Goal: Participate in discussion: Engage in conversation with other users on a specific topic

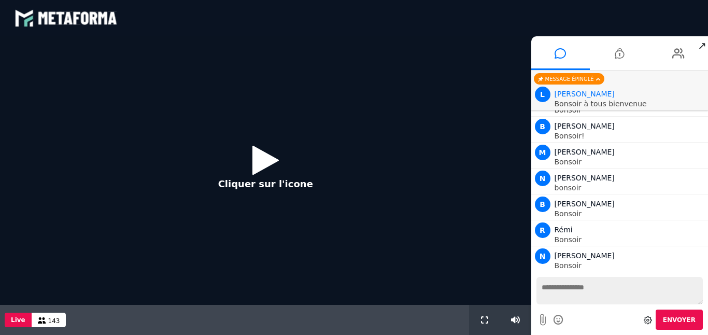
click at [261, 161] on icon at bounding box center [266, 160] width 26 height 34
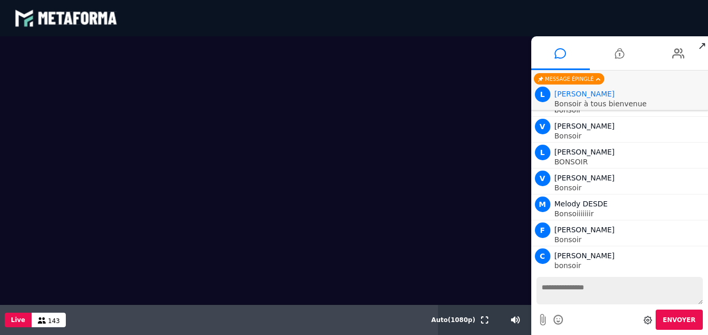
scroll to position [680, 0]
click at [571, 295] on textarea at bounding box center [620, 290] width 167 height 27
type textarea "*******"
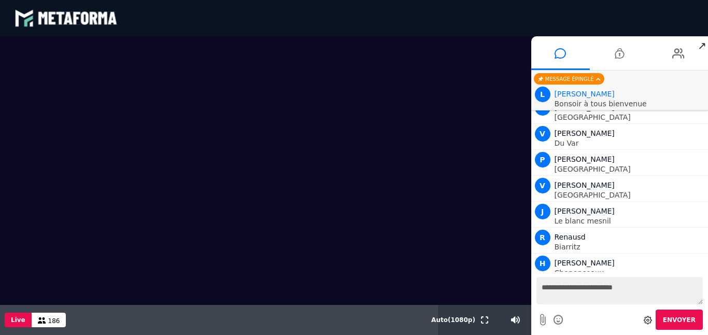
scroll to position [3720, 0]
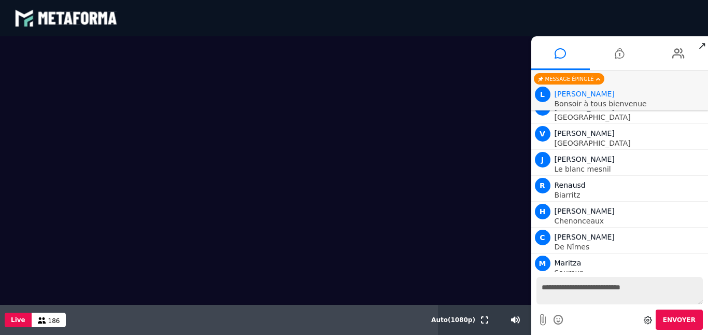
type textarea "**********"
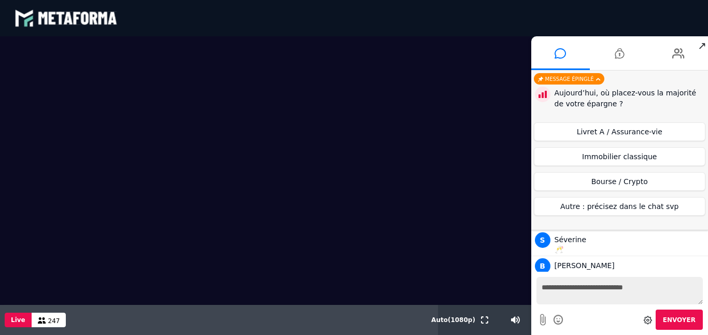
scroll to position [6364, 0]
click at [597, 133] on button "Livret A / Assurance-vie" at bounding box center [620, 131] width 172 height 19
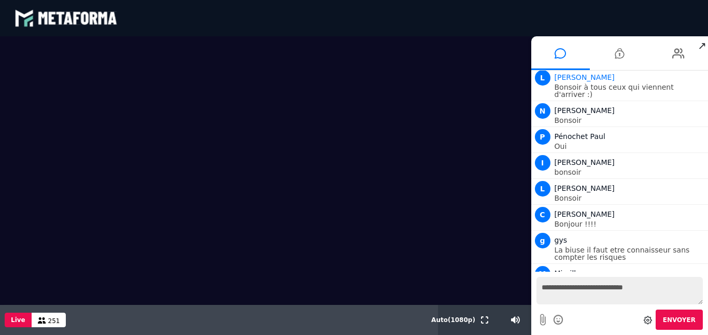
scroll to position [7578, 0]
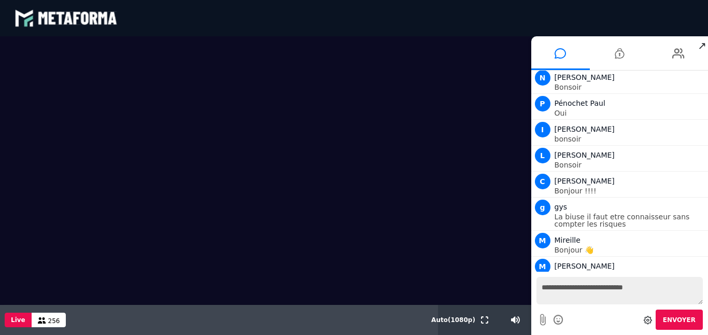
click at [522, 158] on video at bounding box center [265, 170] width 531 height 269
click at [578, 300] on textarea "**********" at bounding box center [620, 290] width 167 height 27
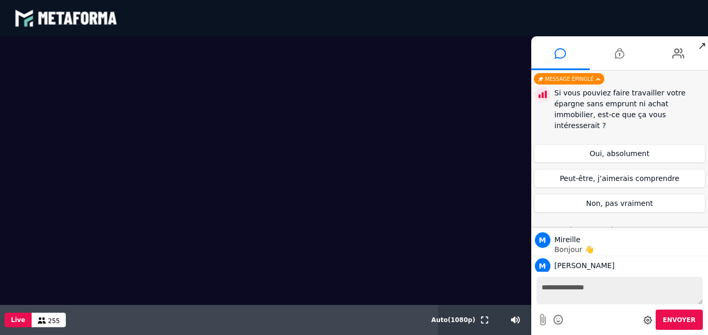
type textarea "**********"
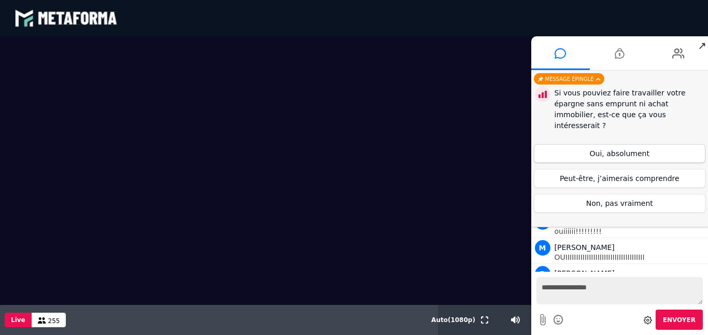
click at [630, 144] on button "Oui, absolument" at bounding box center [620, 153] width 172 height 19
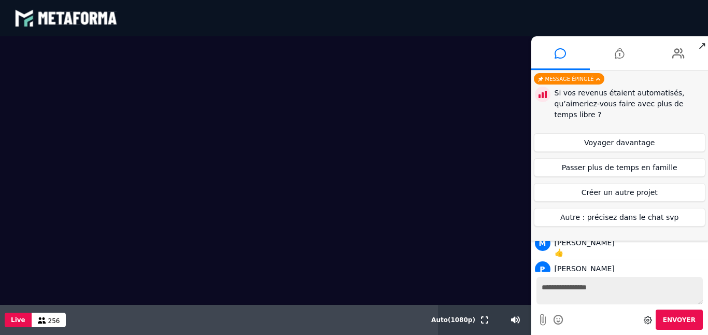
scroll to position [9115, 0]
click at [632, 170] on button "Passer plus de temps en famille" at bounding box center [620, 167] width 172 height 19
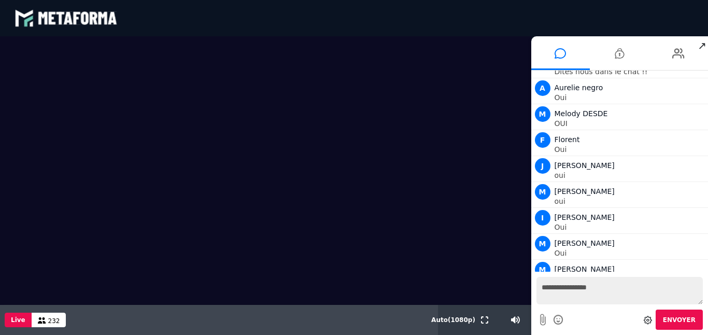
scroll to position [10271, 0]
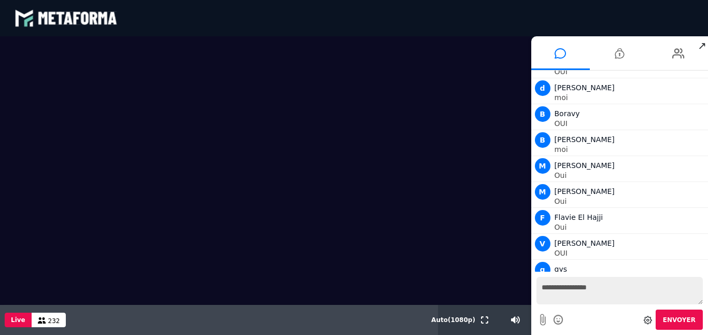
click at [587, 288] on textarea "**********" at bounding box center [620, 290] width 167 height 27
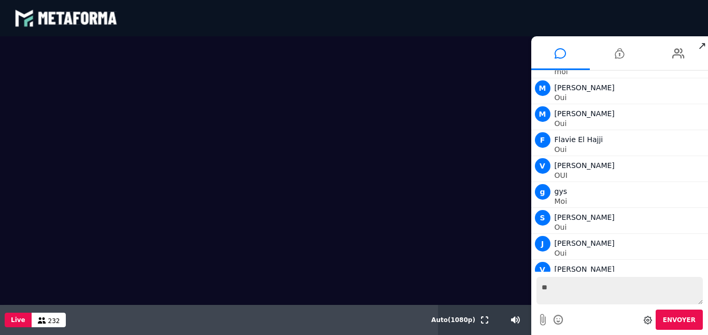
type textarea "***"
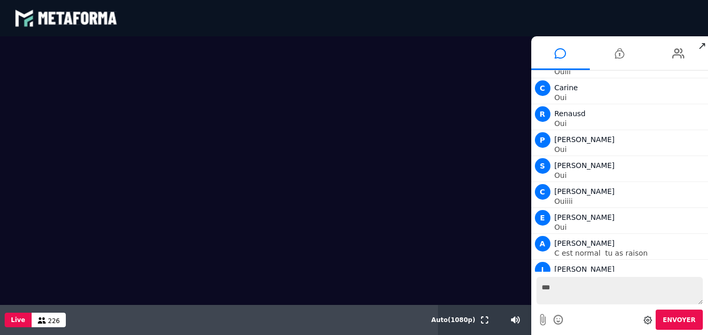
scroll to position [12293, 0]
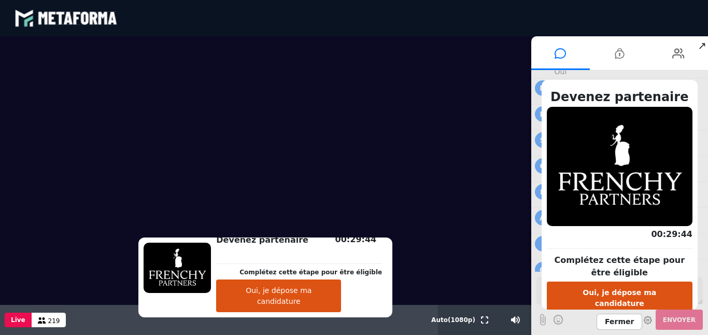
click at [575, 297] on button "Oui, je dépose ma candidature" at bounding box center [620, 298] width 146 height 33
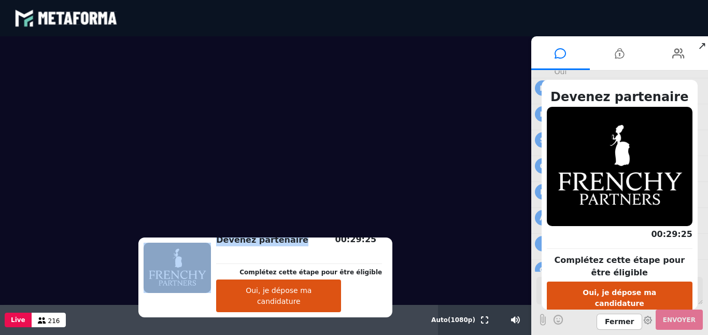
drag, startPoint x: 313, startPoint y: 256, endPoint x: 188, endPoint y: 285, distance: 127.7
click at [188, 285] on div "Devenez partenaire Complétez cette étape pour être éligible Oui, je dépose ma c…" at bounding box center [265, 277] width 254 height 80
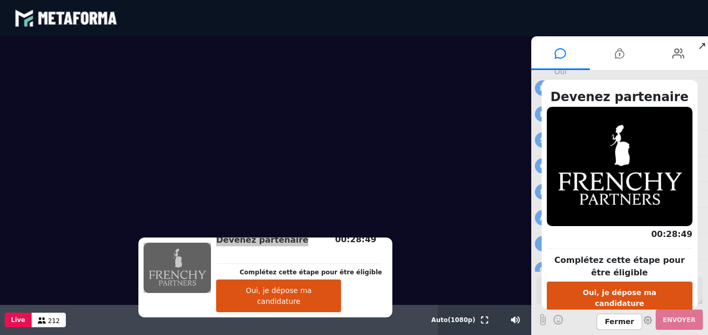
scroll to position [12326, 0]
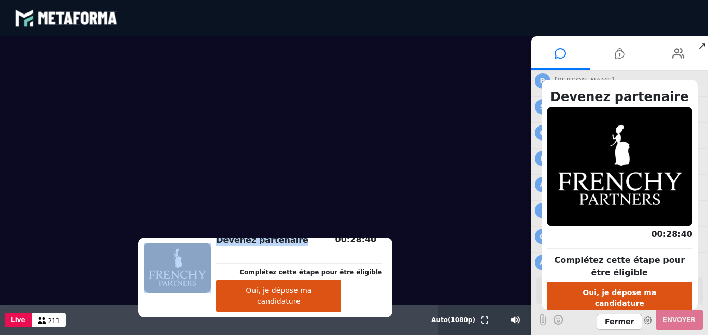
click at [628, 296] on button "Oui, je dépose ma candidature" at bounding box center [620, 298] width 146 height 33
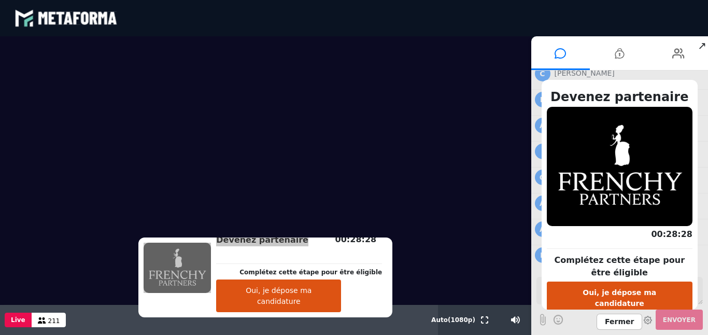
scroll to position [12411, 0]
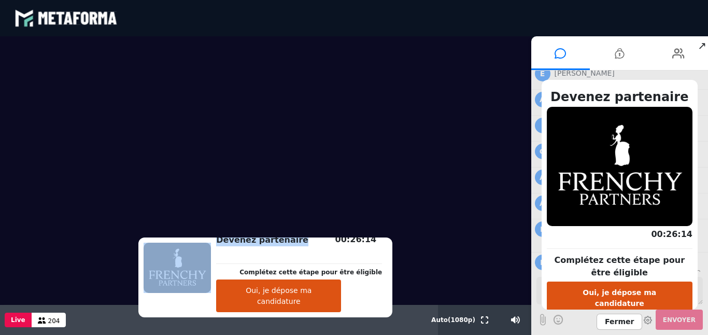
click at [580, 302] on button "Oui, je dépose ma candidature" at bounding box center [620, 298] width 146 height 33
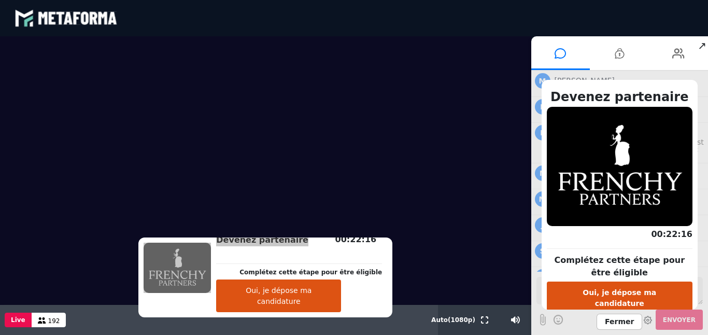
scroll to position [13307, 0]
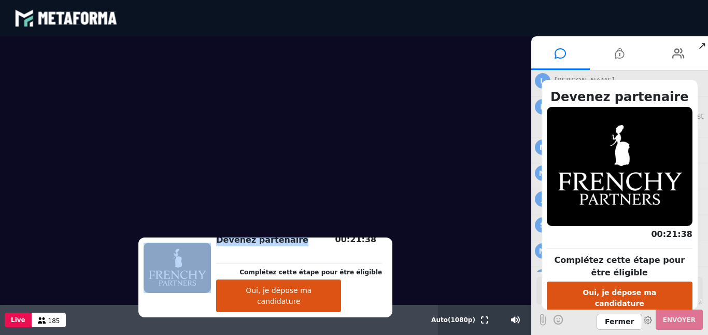
click at [626, 319] on span "Fermer" at bounding box center [620, 322] width 46 height 16
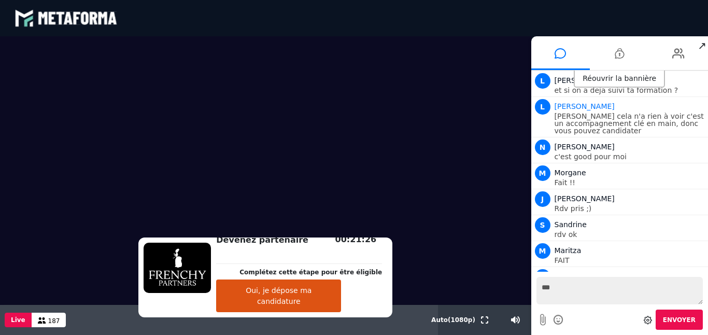
click at [580, 286] on textarea "***" at bounding box center [620, 290] width 167 height 27
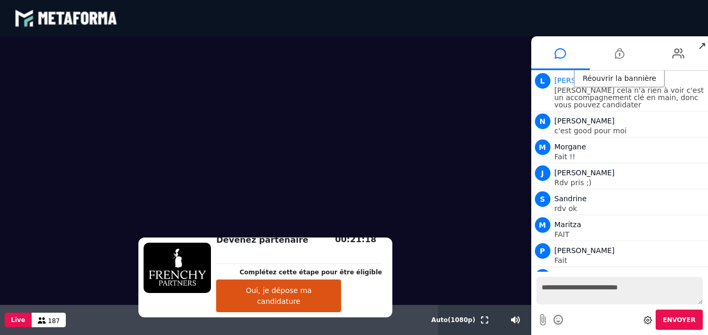
scroll to position [13359, 0]
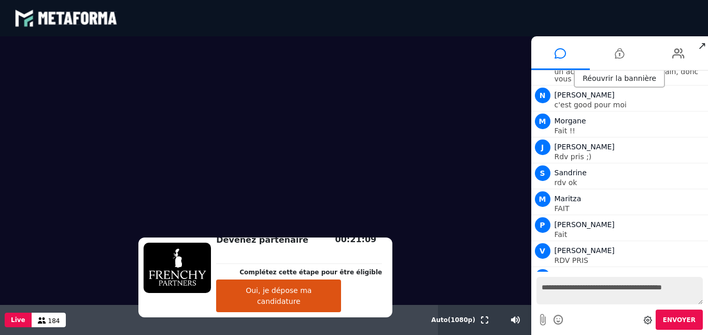
type textarea "**********"
click at [559, 317] on icon at bounding box center [558, 319] width 11 height 13
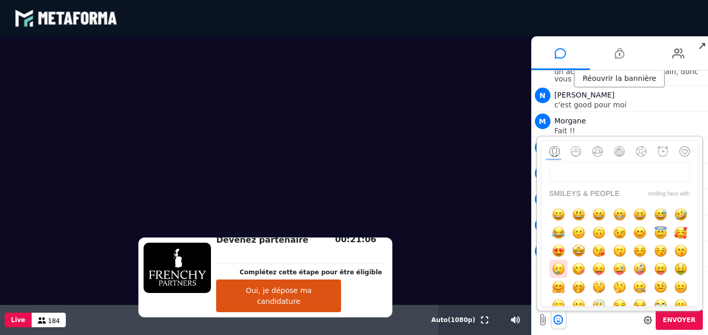
click at [559, 271] on img "button" at bounding box center [558, 268] width 13 height 13
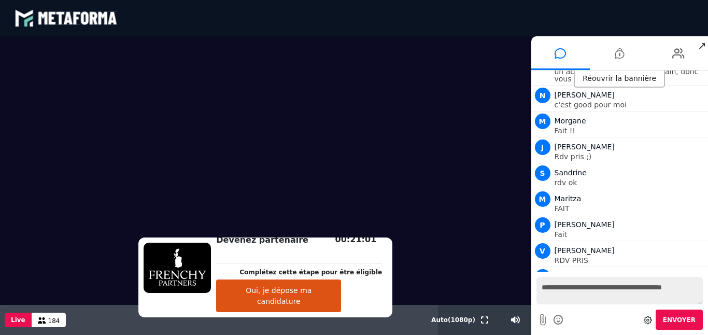
click at [679, 317] on span "Envoyer" at bounding box center [679, 319] width 33 height 7
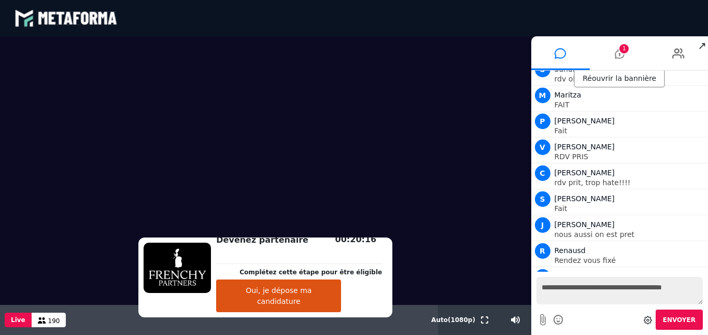
scroll to position [13489, 0]
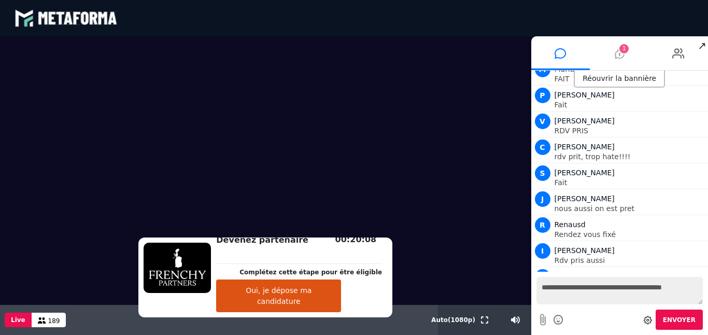
click at [625, 51] on span "1" at bounding box center [624, 48] width 9 height 9
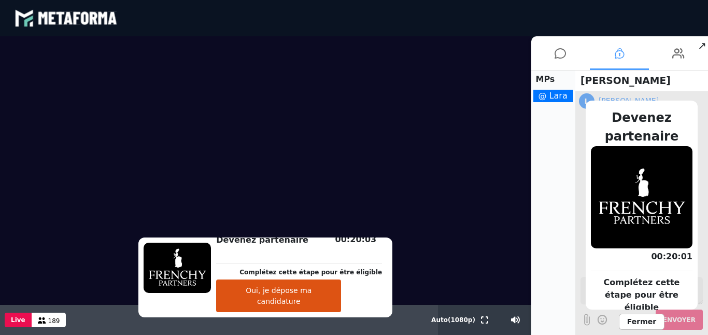
click at [638, 324] on span "Fermer" at bounding box center [642, 322] width 46 height 16
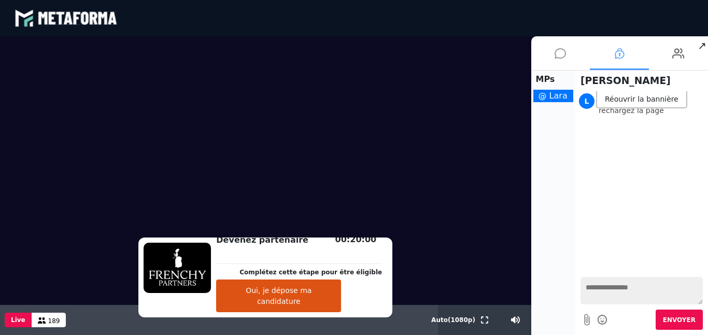
click at [566, 57] on icon at bounding box center [560, 53] width 11 height 26
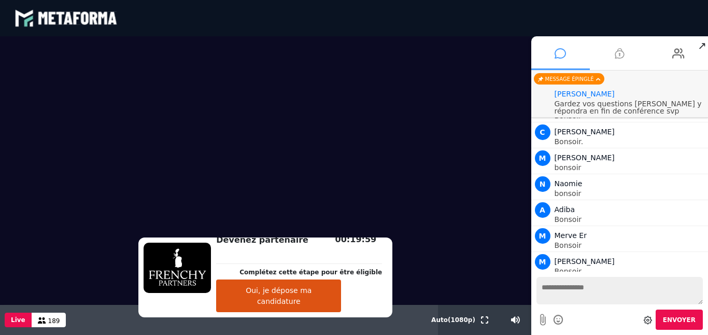
scroll to position [13429, 0]
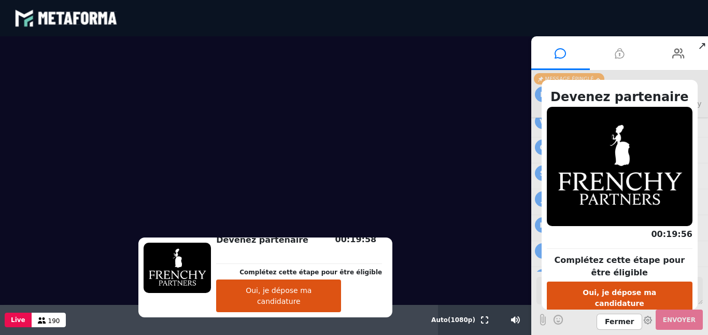
click at [617, 57] on icon at bounding box center [619, 53] width 9 height 26
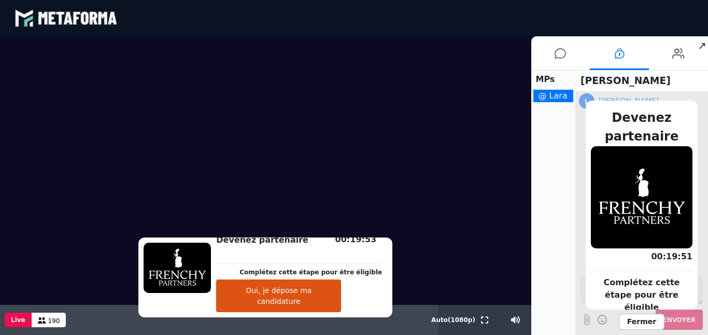
click at [650, 267] on div "00:19:51" at bounding box center [642, 256] width 102 height 23
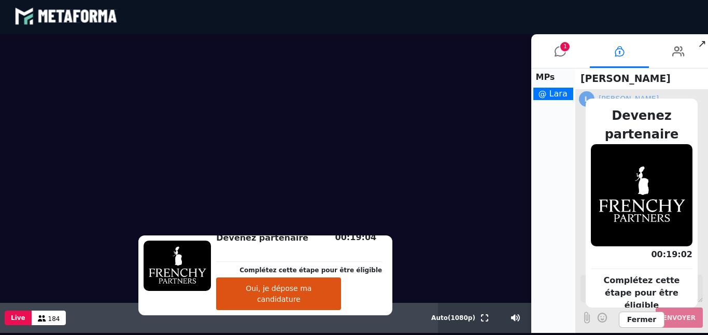
scroll to position [0, 0]
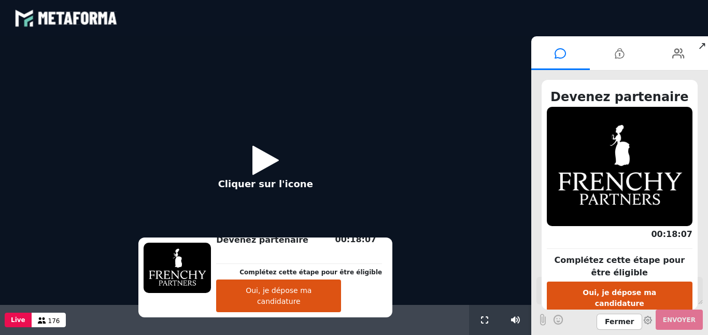
scroll to position [832, 0]
click at [258, 162] on icon at bounding box center [266, 160] width 26 height 34
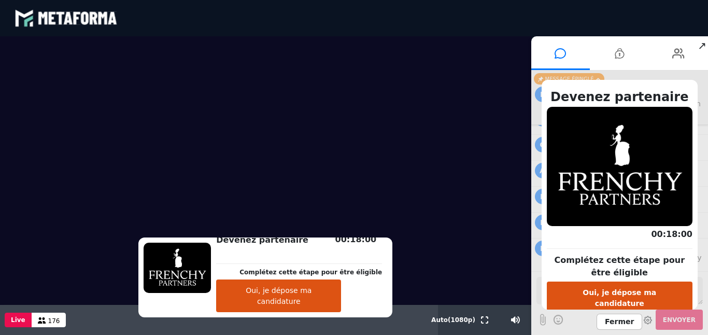
click at [609, 289] on button "Oui, je dépose ma candidature" at bounding box center [620, 298] width 146 height 33
click at [622, 323] on span "Fermer" at bounding box center [620, 322] width 46 height 16
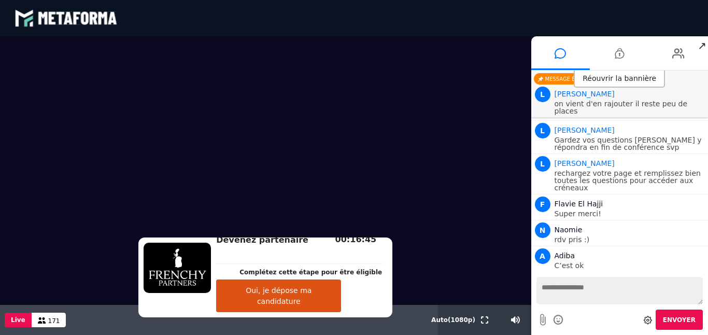
click at [603, 104] on p "on vient d'en rajouter il reste peu de places" at bounding box center [630, 107] width 151 height 15
click at [616, 56] on icon at bounding box center [619, 53] width 9 height 26
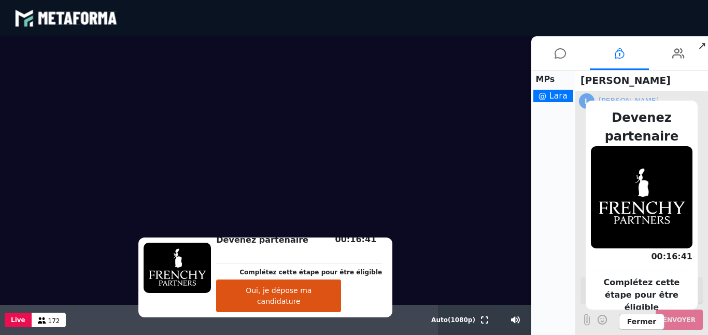
click at [643, 320] on span "Fermer" at bounding box center [642, 322] width 46 height 16
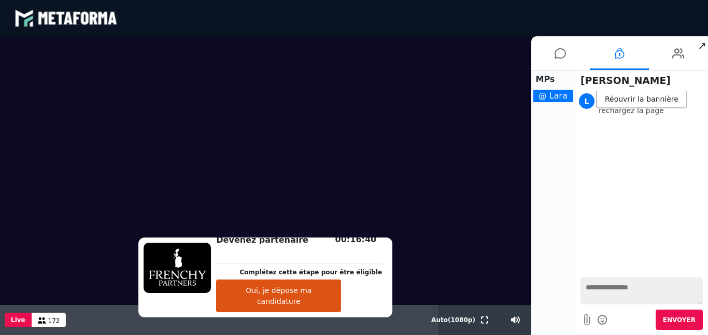
click at [622, 289] on textarea at bounding box center [642, 290] width 122 height 27
type textarea "**********"
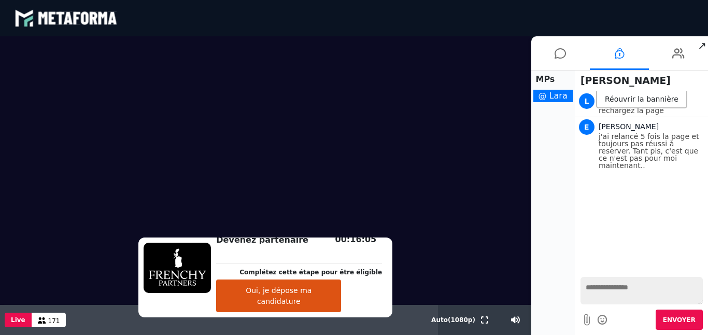
scroll to position [0, 0]
click at [643, 101] on div "Réouvrir la bannière" at bounding box center [641, 99] width 91 height 17
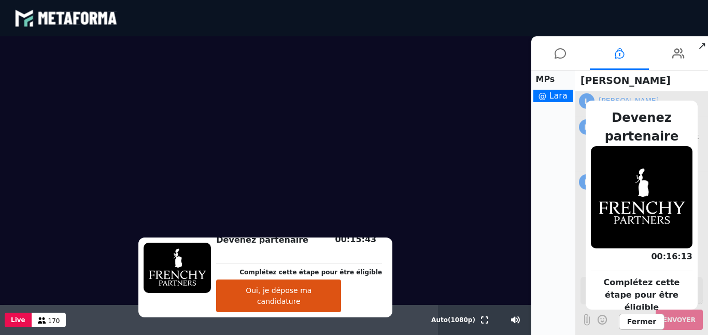
click at [613, 316] on button "Oui, je dépose ma candidature" at bounding box center [642, 332] width 102 height 33
click at [637, 321] on span "Fermer" at bounding box center [642, 322] width 46 height 16
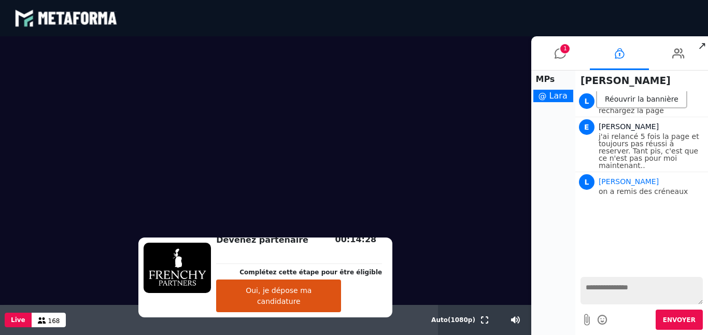
click at [602, 291] on textarea at bounding box center [642, 290] width 122 height 27
click at [645, 300] on textarea "**********" at bounding box center [642, 290] width 122 height 27
click at [639, 298] on textarea "**********" at bounding box center [642, 290] width 122 height 27
type textarea "**********"
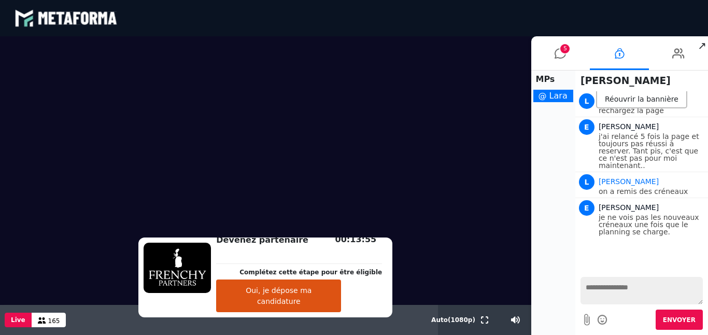
scroll to position [0, 0]
click at [567, 55] on li "5" at bounding box center [560, 53] width 59 height 34
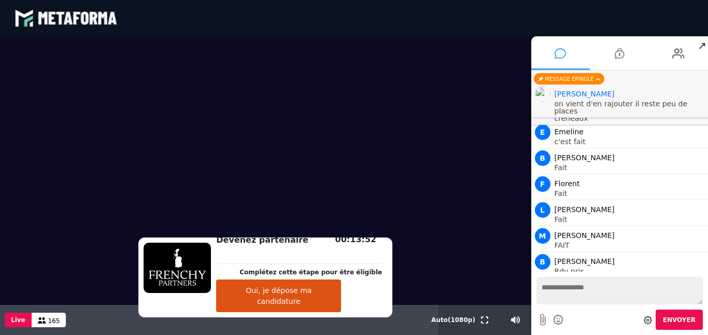
scroll to position [1039, 0]
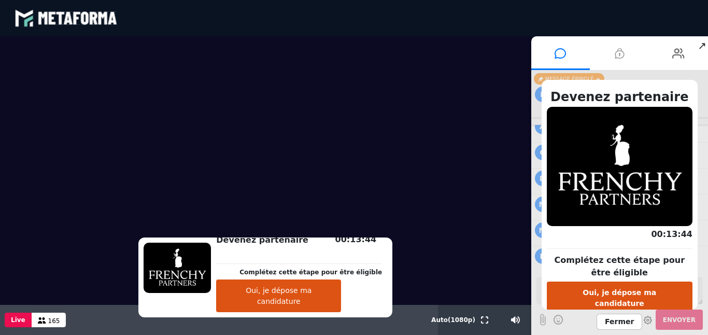
click at [622, 53] on icon at bounding box center [619, 53] width 9 height 26
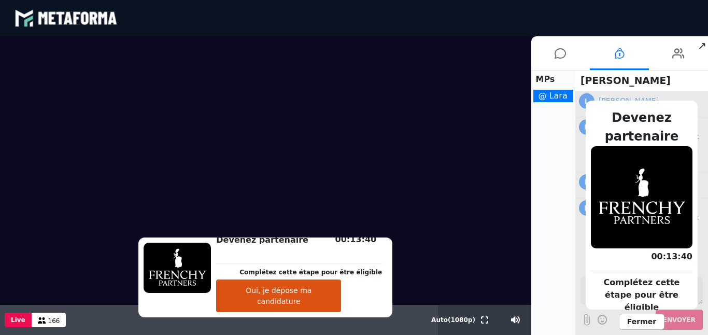
click at [638, 324] on span "Fermer" at bounding box center [642, 322] width 46 height 16
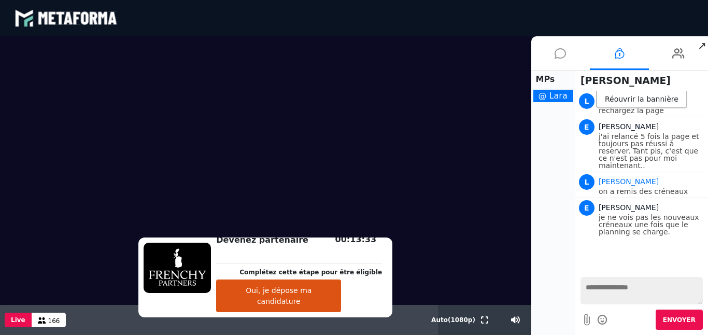
click at [563, 52] on icon at bounding box center [560, 53] width 11 height 26
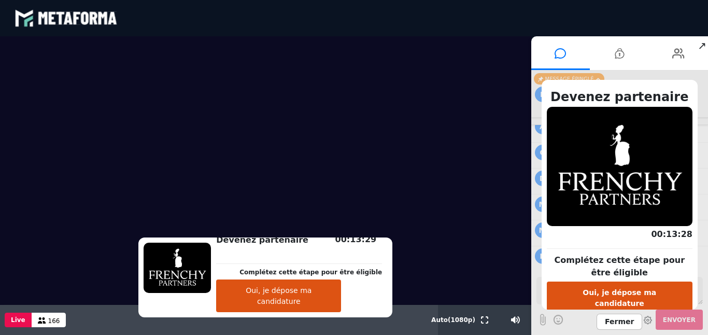
click at [617, 323] on span "Fermer" at bounding box center [620, 322] width 46 height 16
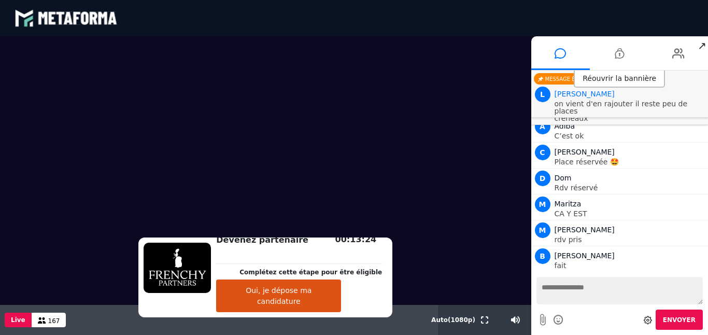
click at [600, 290] on textarea at bounding box center [620, 290] width 167 height 27
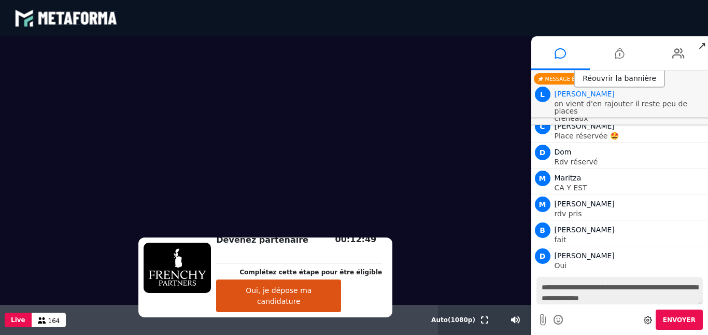
type textarea "**********"
click at [617, 52] on icon at bounding box center [619, 53] width 9 height 26
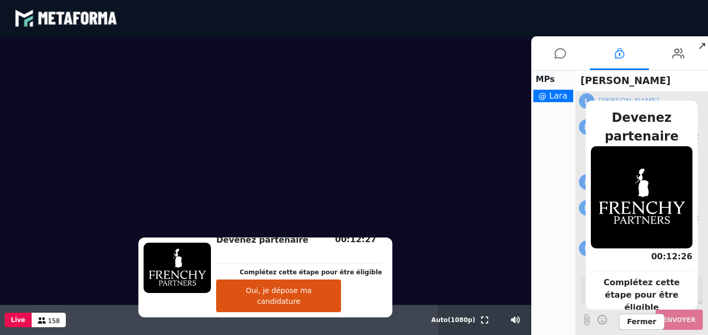
click at [633, 321] on span "Fermer" at bounding box center [642, 322] width 46 height 16
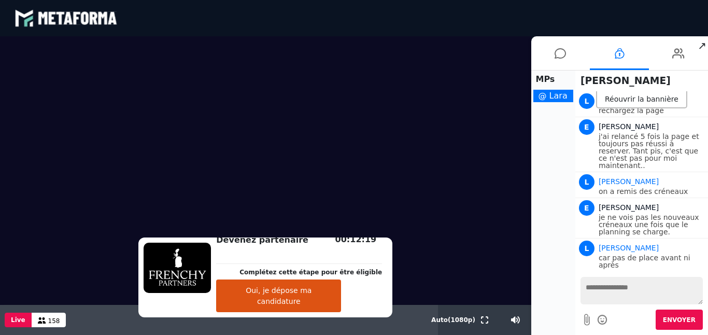
click at [595, 290] on textarea at bounding box center [642, 290] width 122 height 27
type textarea "**********"
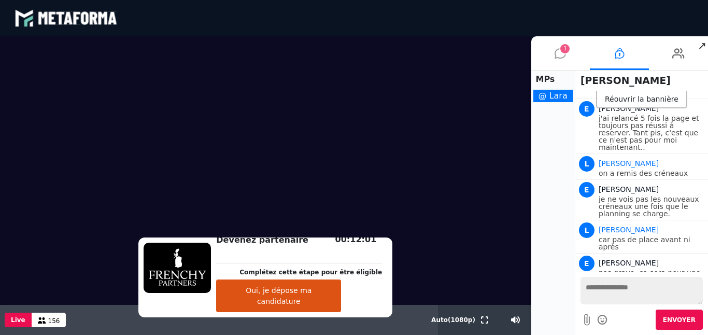
click at [567, 53] on li "1" at bounding box center [560, 53] width 59 height 34
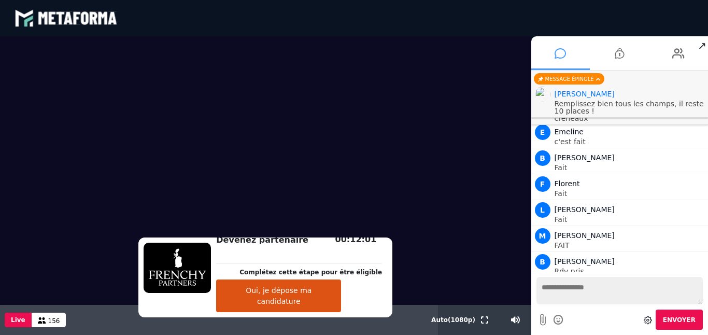
scroll to position [1065, 0]
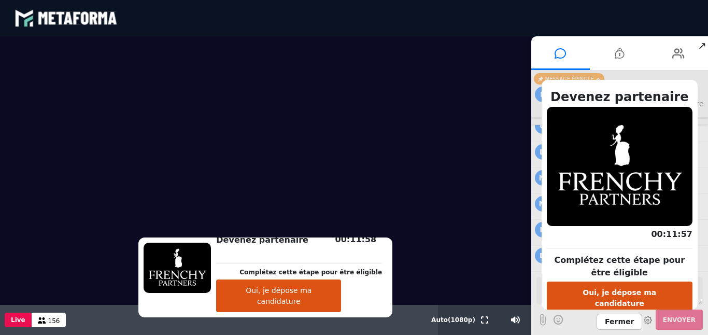
click at [620, 320] on span "Fermer" at bounding box center [620, 322] width 46 height 16
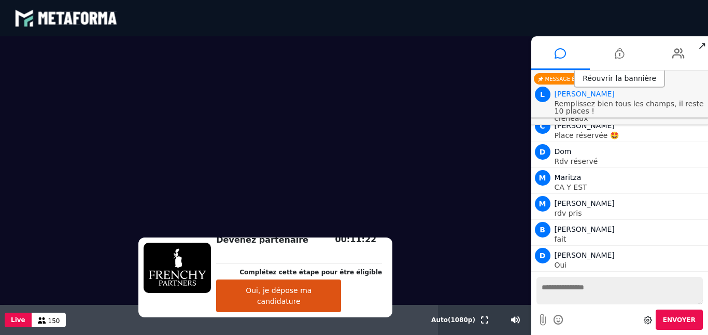
click at [578, 287] on textarea at bounding box center [620, 290] width 167 height 27
type textarea "**********"
click at [636, 81] on div "Réouvrir la bannière" at bounding box center [619, 79] width 91 height 17
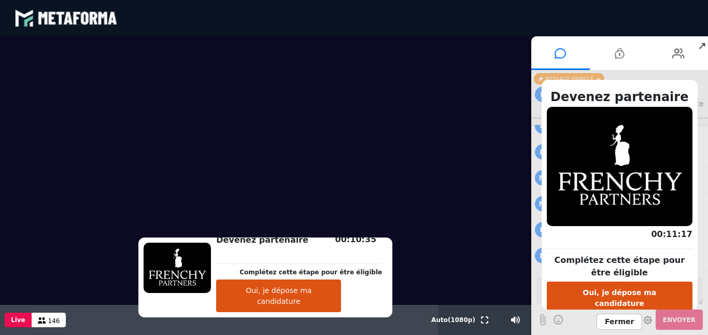
click at [613, 290] on button "Oui, je dépose ma candidature" at bounding box center [620, 298] width 146 height 33
click at [622, 53] on icon at bounding box center [619, 53] width 9 height 26
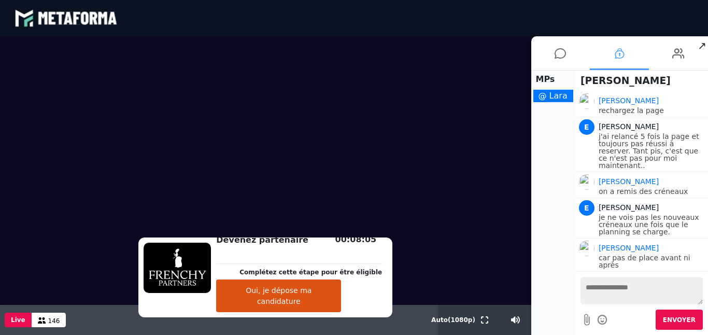
scroll to position [66, 0]
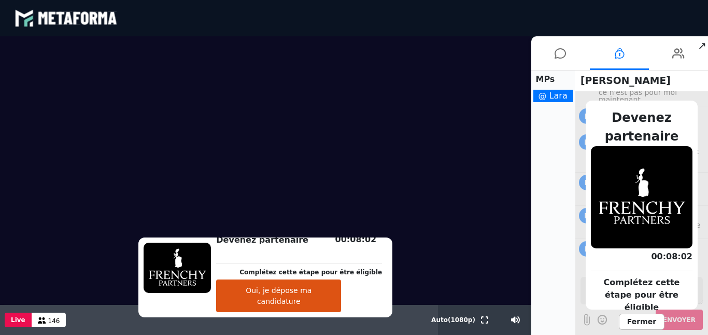
click at [636, 323] on span "Fermer" at bounding box center [642, 322] width 46 height 16
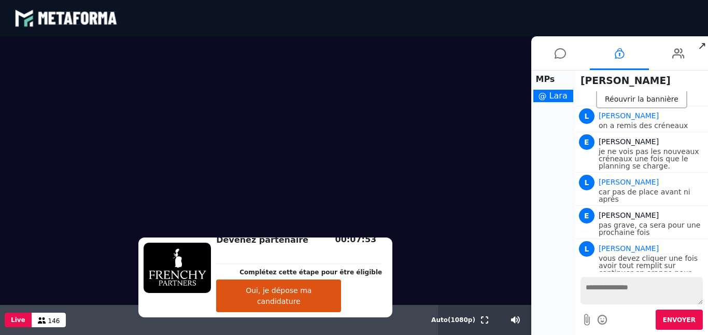
click at [615, 291] on textarea at bounding box center [642, 290] width 122 height 27
type textarea "**********"
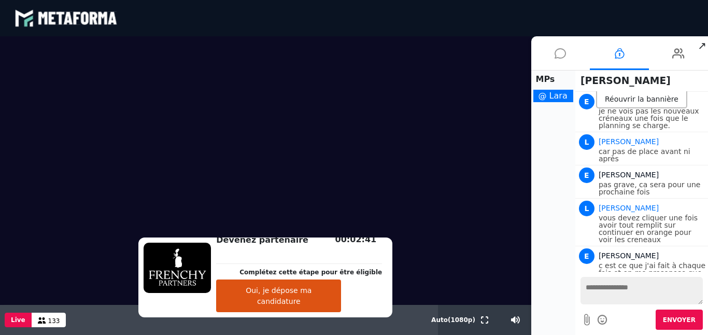
click at [564, 51] on icon at bounding box center [560, 53] width 11 height 26
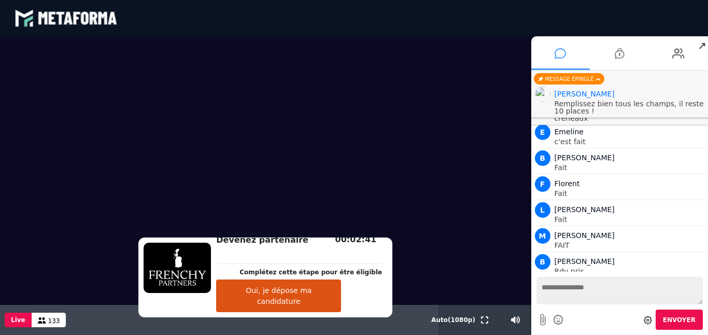
scroll to position [1131, 0]
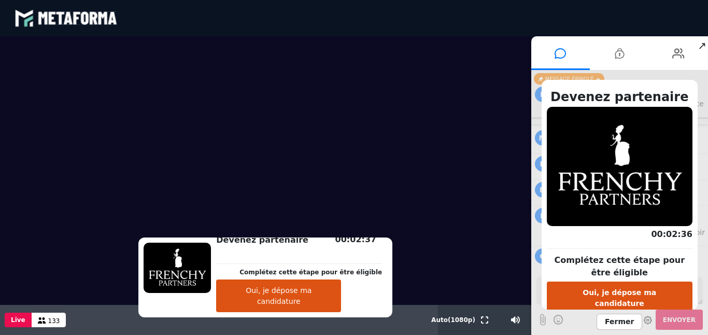
click at [621, 326] on span "Fermer" at bounding box center [620, 322] width 46 height 16
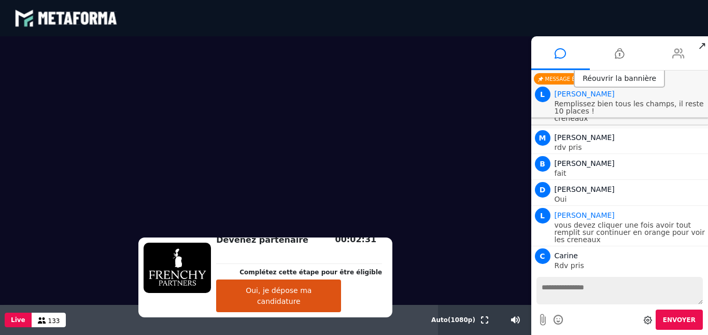
click at [682, 48] on icon at bounding box center [679, 53] width 12 height 26
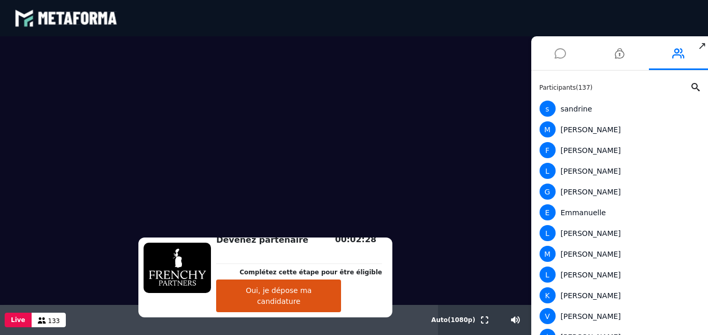
click at [560, 59] on icon at bounding box center [560, 53] width 11 height 26
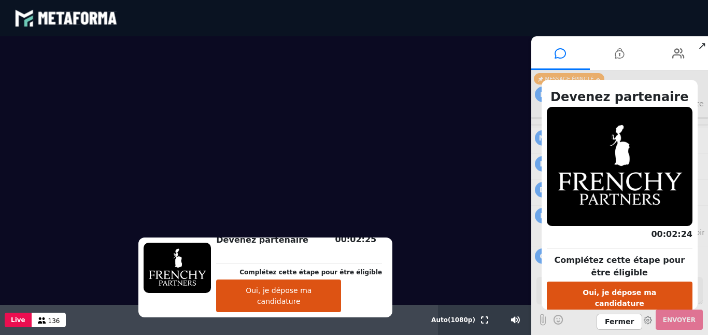
click at [619, 323] on span "Fermer" at bounding box center [620, 322] width 46 height 16
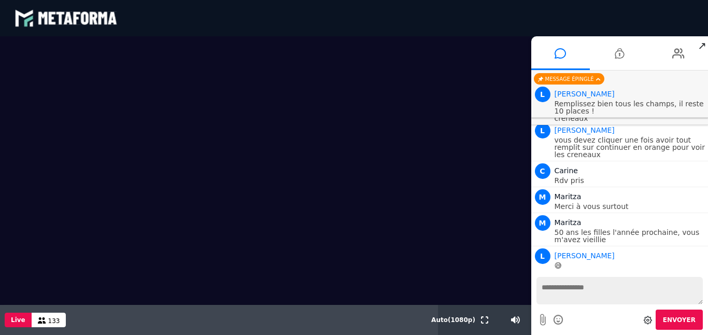
scroll to position [1242, 0]
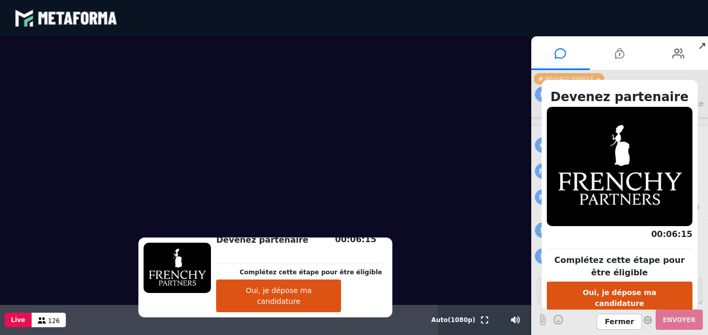
click at [628, 319] on span "Fermer" at bounding box center [620, 322] width 46 height 16
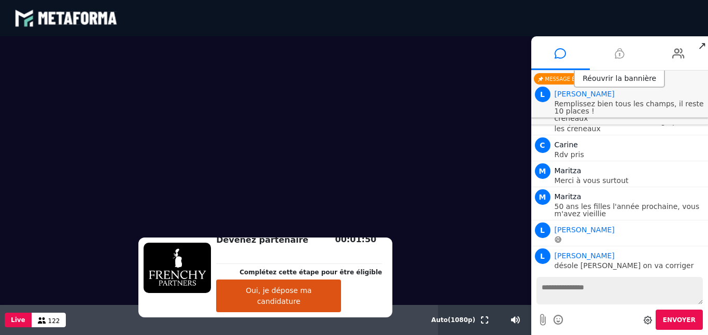
click at [619, 54] on icon at bounding box center [619, 53] width 9 height 26
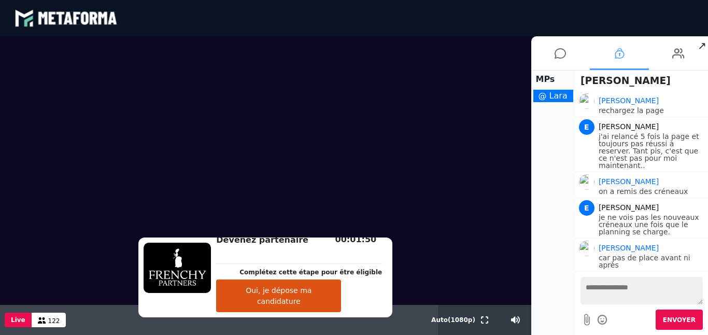
scroll to position [106, 0]
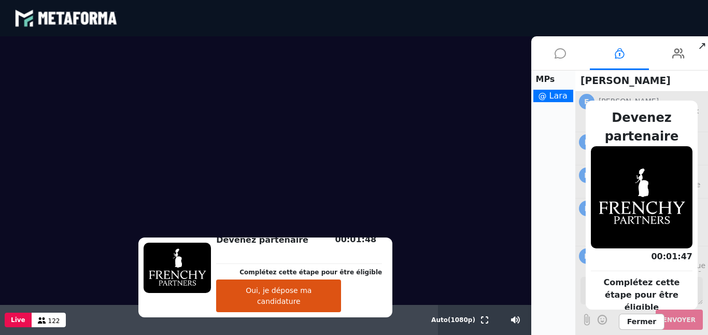
click at [557, 55] on icon at bounding box center [560, 53] width 11 height 26
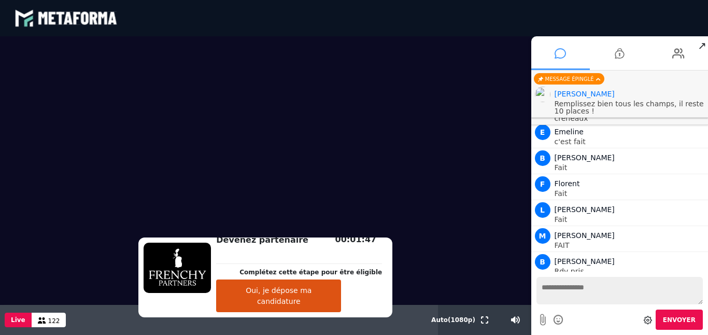
scroll to position [1242, 0]
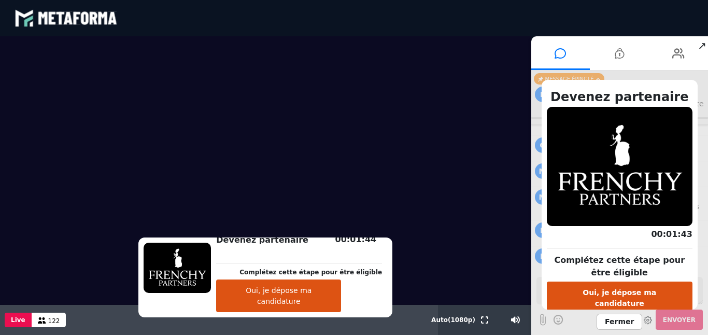
click at [621, 325] on span "Fermer" at bounding box center [620, 322] width 46 height 16
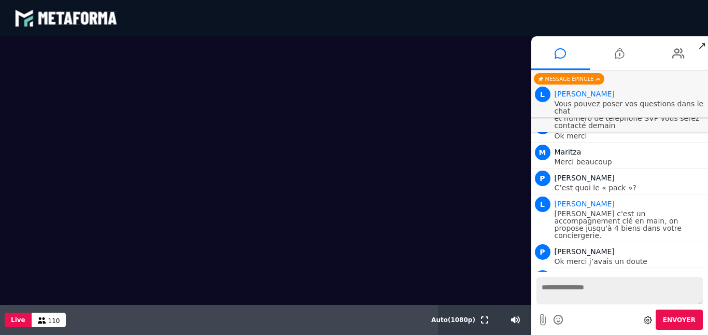
scroll to position [1803, 0]
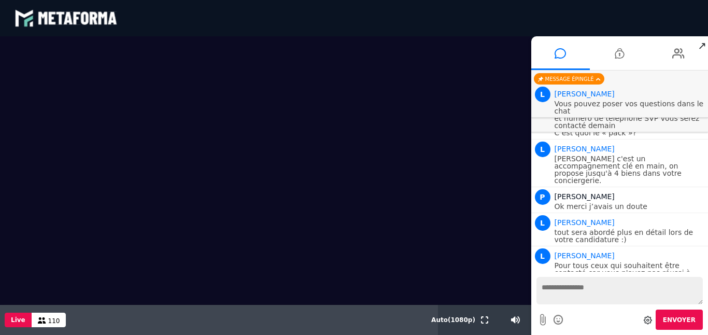
click at [548, 289] on textarea at bounding box center [620, 290] width 167 height 27
click at [620, 52] on icon at bounding box center [619, 53] width 9 height 26
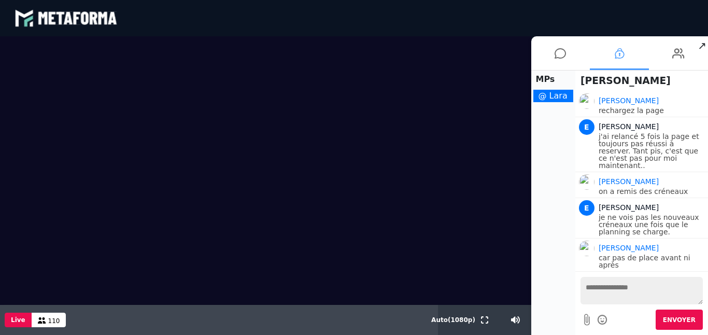
scroll to position [106, 0]
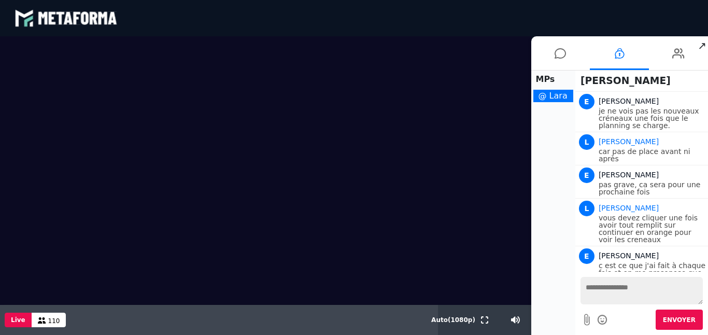
click at [610, 295] on textarea at bounding box center [642, 290] width 122 height 27
type textarea "**********"
click at [674, 321] on span "Envoyer" at bounding box center [679, 319] width 33 height 7
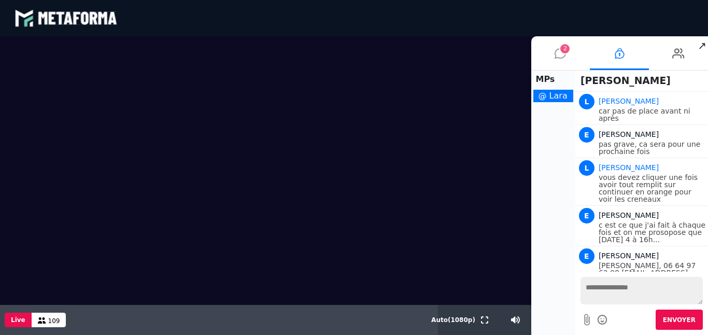
click at [562, 50] on span "2" at bounding box center [565, 48] width 9 height 9
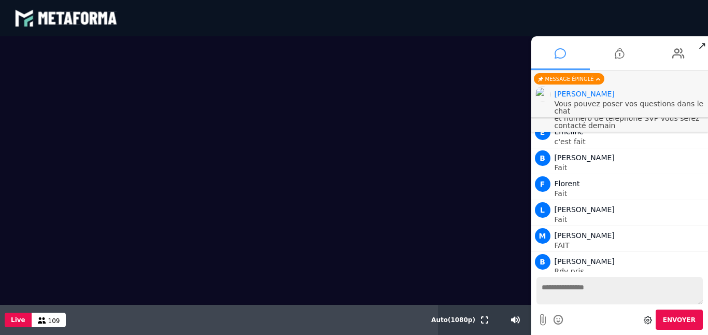
scroll to position [1796, 0]
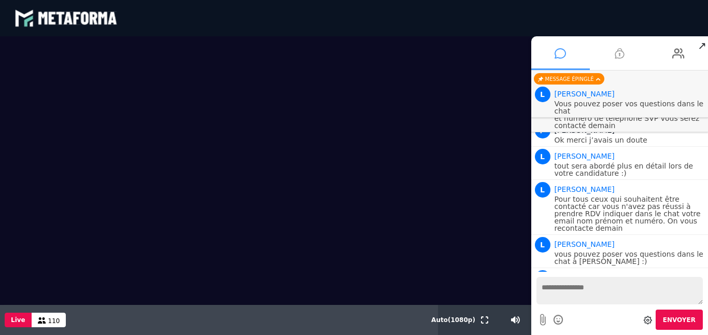
click at [621, 55] on icon at bounding box center [619, 53] width 9 height 26
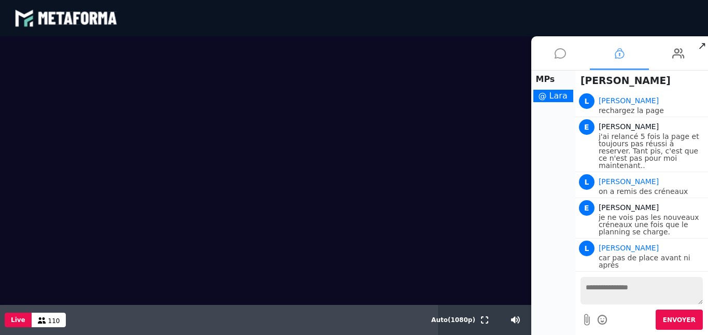
scroll to position [147, 0]
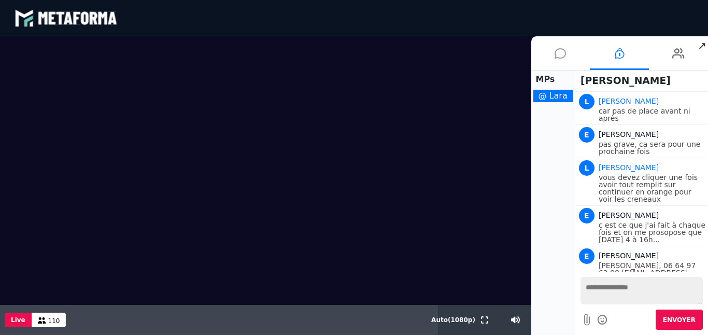
click at [612, 290] on textarea at bounding box center [642, 290] width 122 height 27
type textarea "**********"
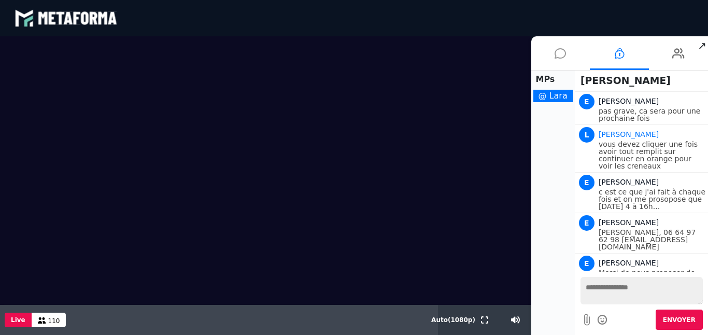
click at [563, 54] on icon at bounding box center [560, 53] width 11 height 26
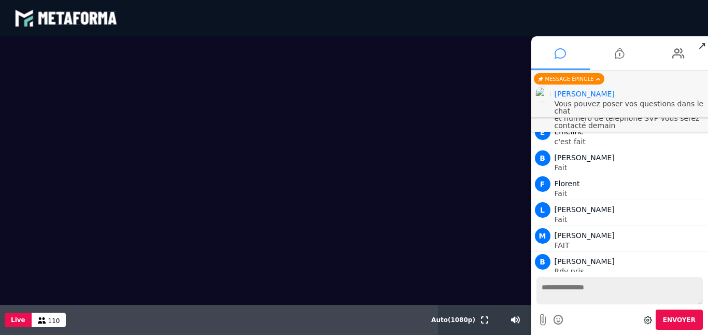
scroll to position [1796, 0]
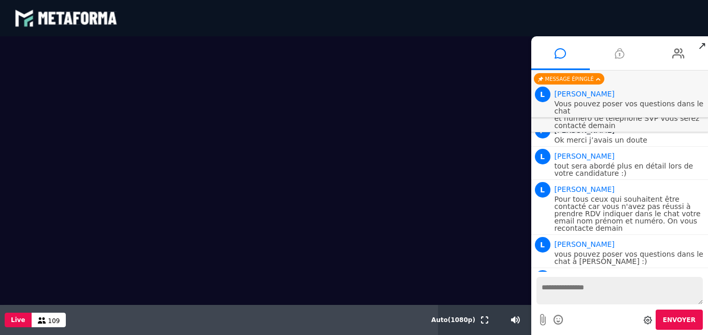
click at [620, 54] on icon at bounding box center [619, 53] width 9 height 26
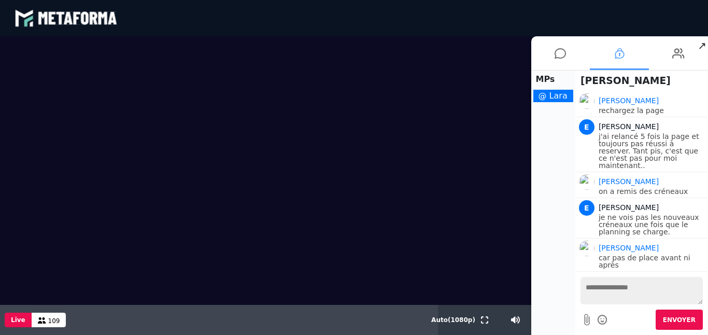
scroll to position [180, 0]
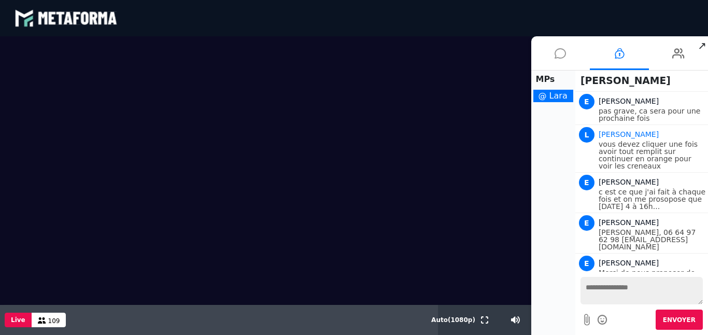
click at [559, 54] on icon at bounding box center [560, 53] width 11 height 26
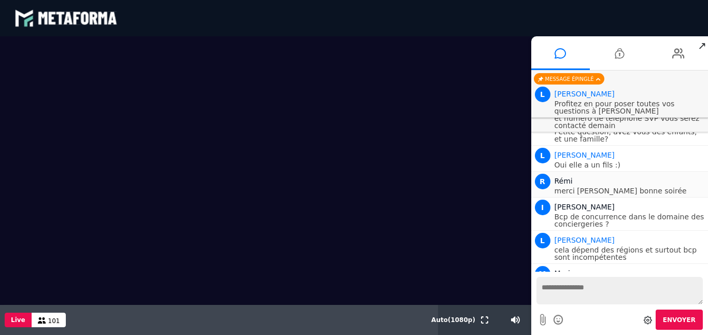
scroll to position [2489, 0]
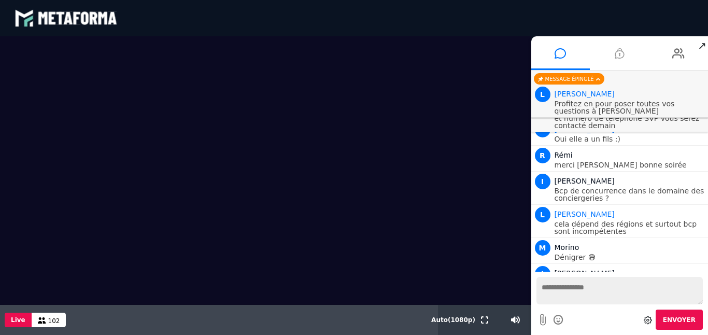
click at [619, 58] on icon at bounding box center [619, 53] width 9 height 26
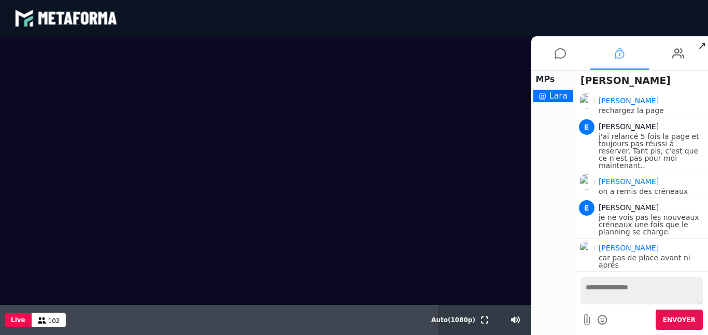
scroll to position [180, 0]
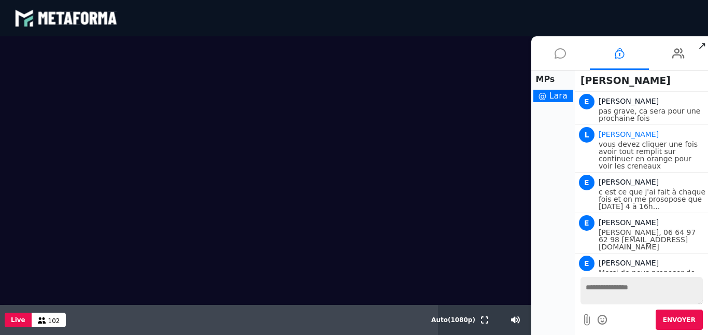
click at [560, 55] on icon at bounding box center [560, 53] width 11 height 26
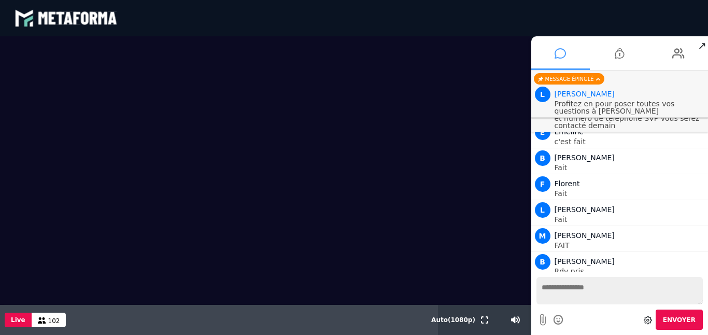
scroll to position [2449, 0]
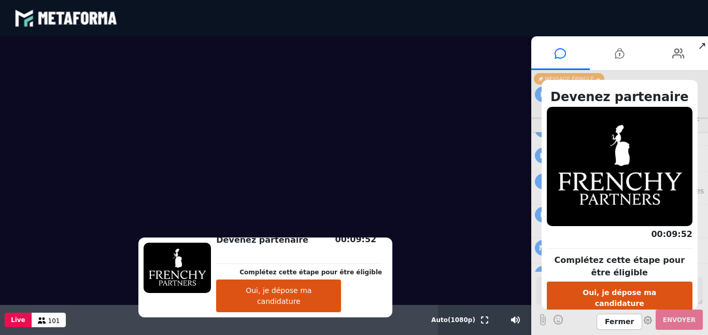
click at [615, 320] on span "Fermer" at bounding box center [620, 322] width 46 height 16
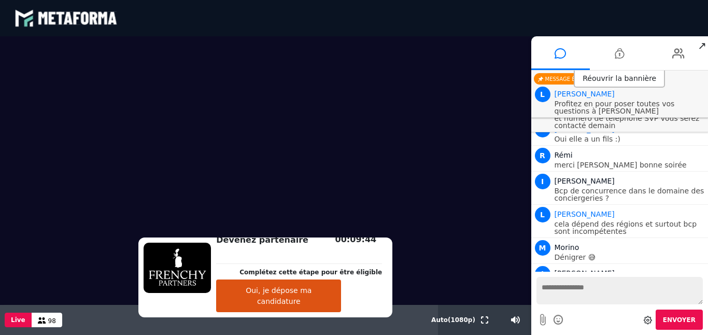
click at [563, 289] on textarea at bounding box center [620, 290] width 167 height 27
type textarea "**********"
click at [681, 321] on span "Envoyer" at bounding box center [679, 319] width 33 height 7
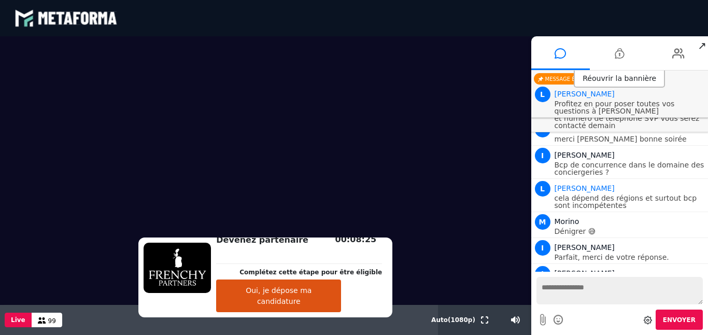
scroll to position [2501, 0]
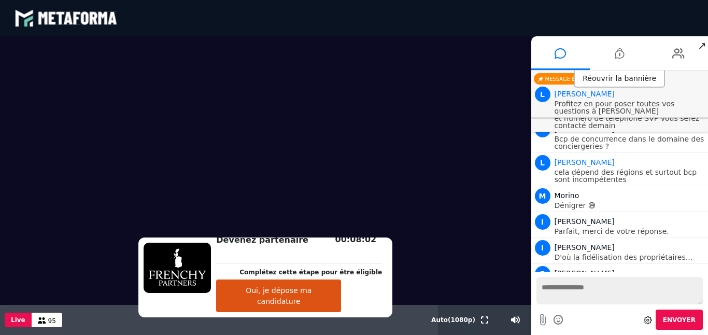
click at [340, 188] on video at bounding box center [265, 170] width 531 height 269
click at [245, 166] on video at bounding box center [265, 170] width 531 height 269
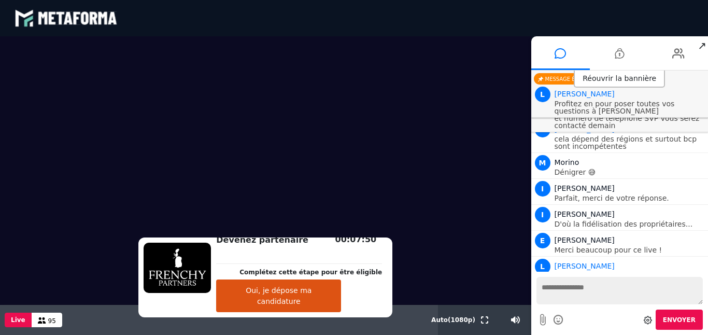
scroll to position [2560, 0]
